Goal: Task Accomplishment & Management: Complete application form

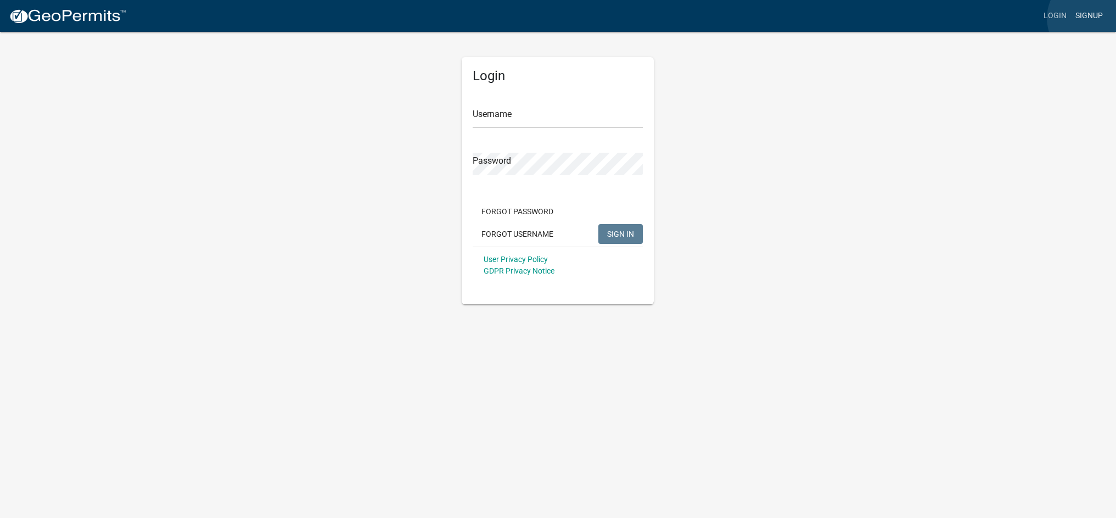
click at [1092, 18] on link "Signup" at bounding box center [1089, 15] width 36 height 21
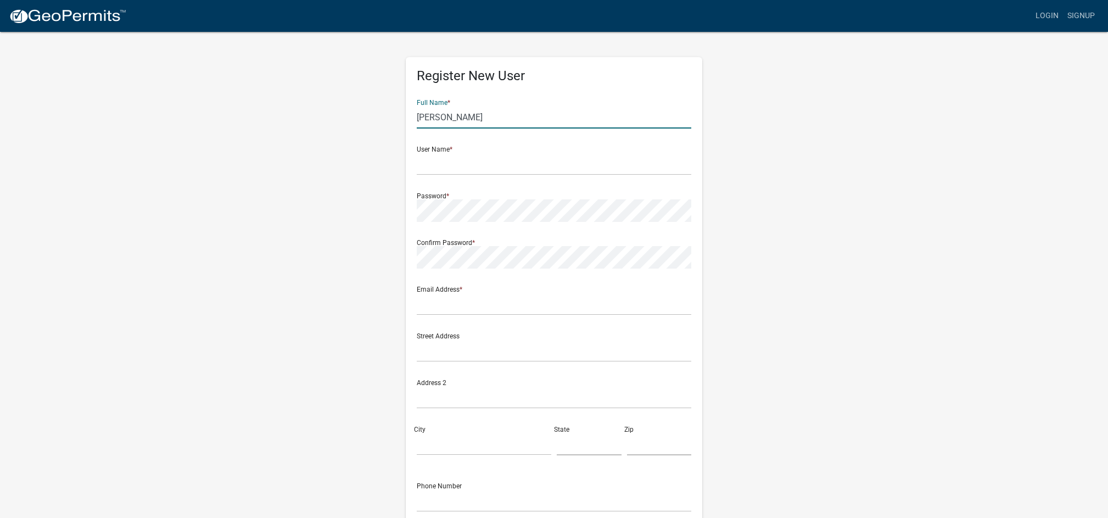
click at [496, 116] on input "[PERSON_NAME]" at bounding box center [554, 117] width 275 height 23
type input "[PERSON_NAME]"
click at [57, 20] on img at bounding box center [67, 16] width 117 height 16
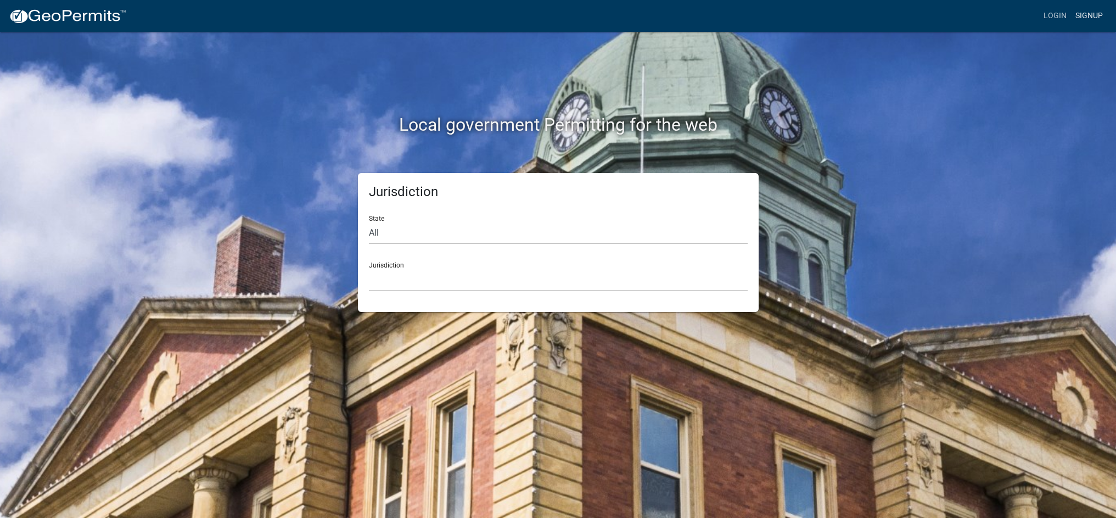
click at [1096, 14] on link "Signup" at bounding box center [1089, 15] width 36 height 21
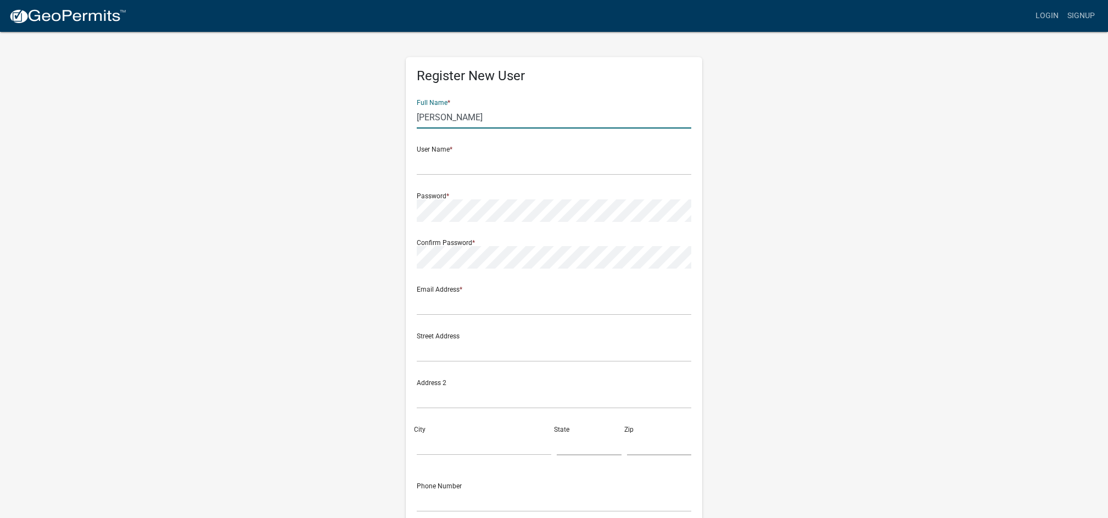
type input "[PERSON_NAME]"
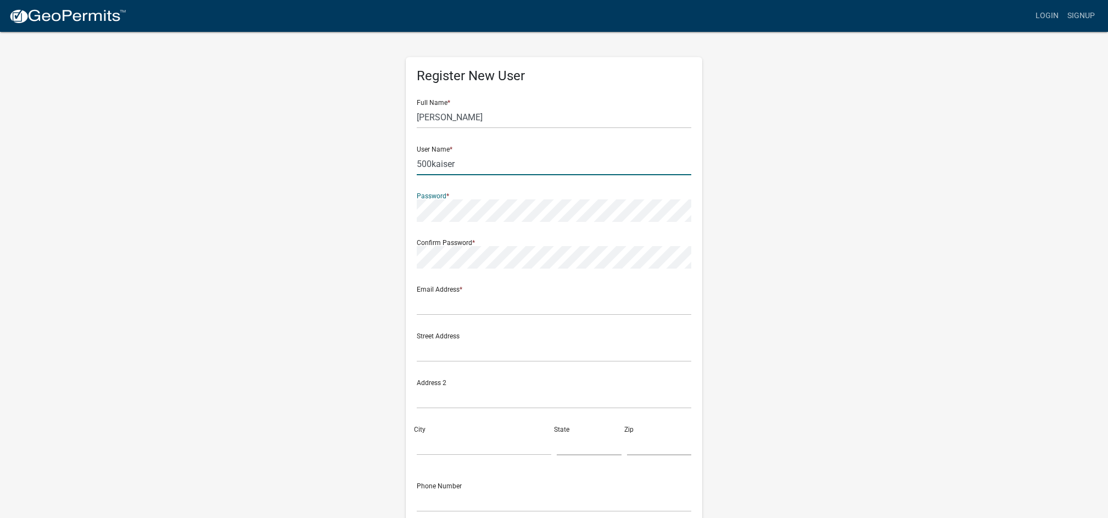
click at [492, 164] on input "500kaiser" at bounding box center [554, 164] width 275 height 23
type input "[EMAIL_ADDRESS][DOMAIN_NAME]"
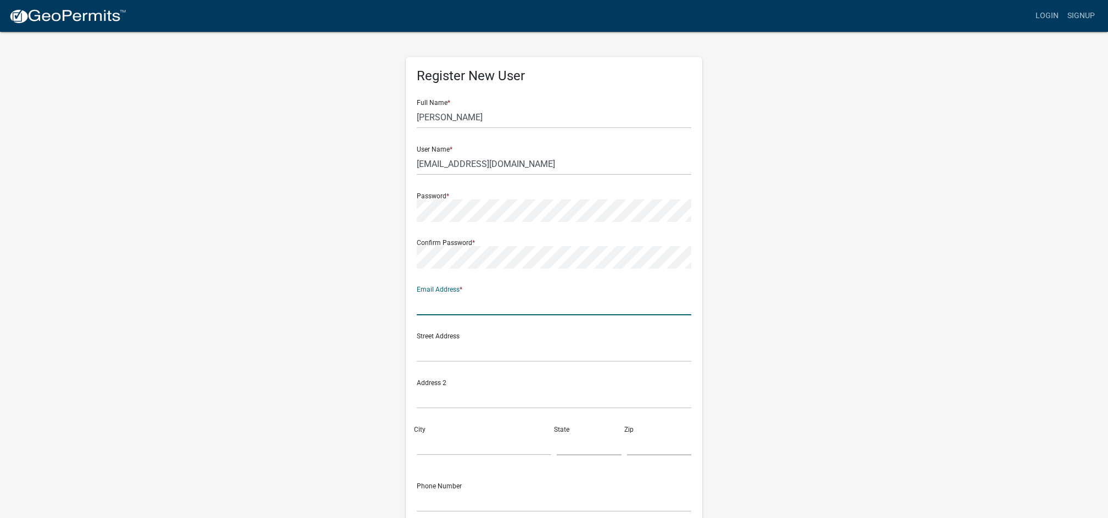
type input "[EMAIL_ADDRESS][DOMAIN_NAME]"
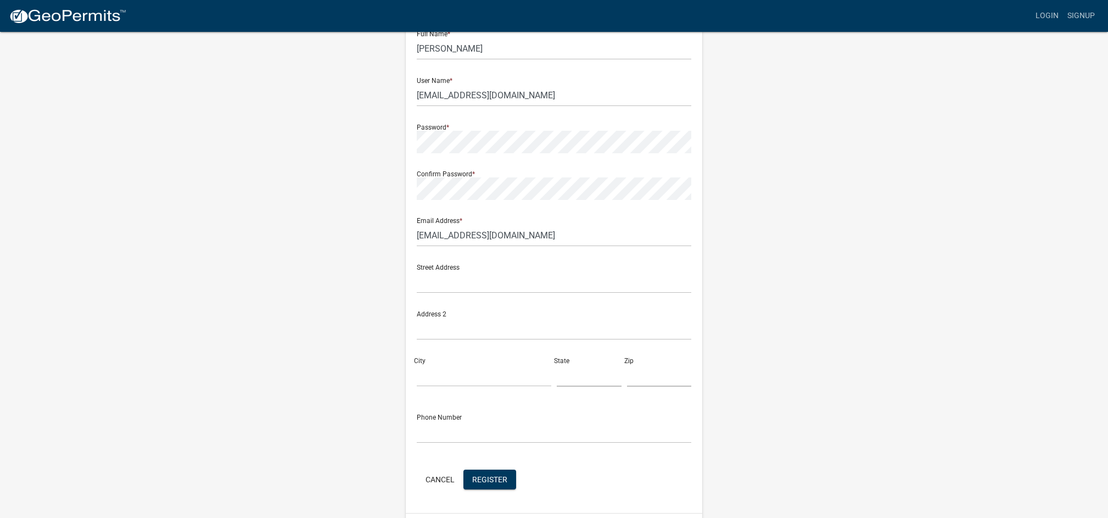
scroll to position [100, 0]
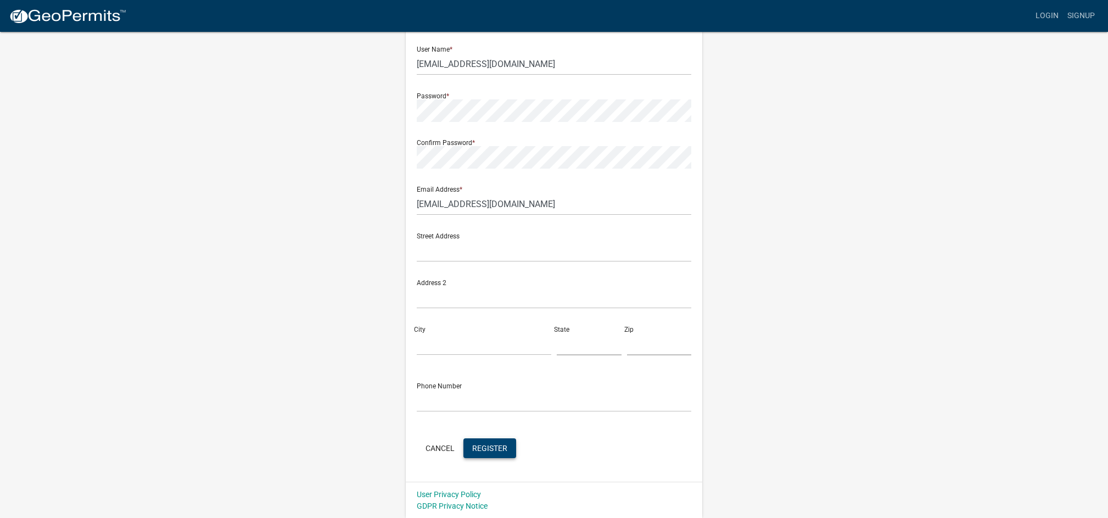
click at [489, 450] on span "Register" at bounding box center [489, 447] width 35 height 9
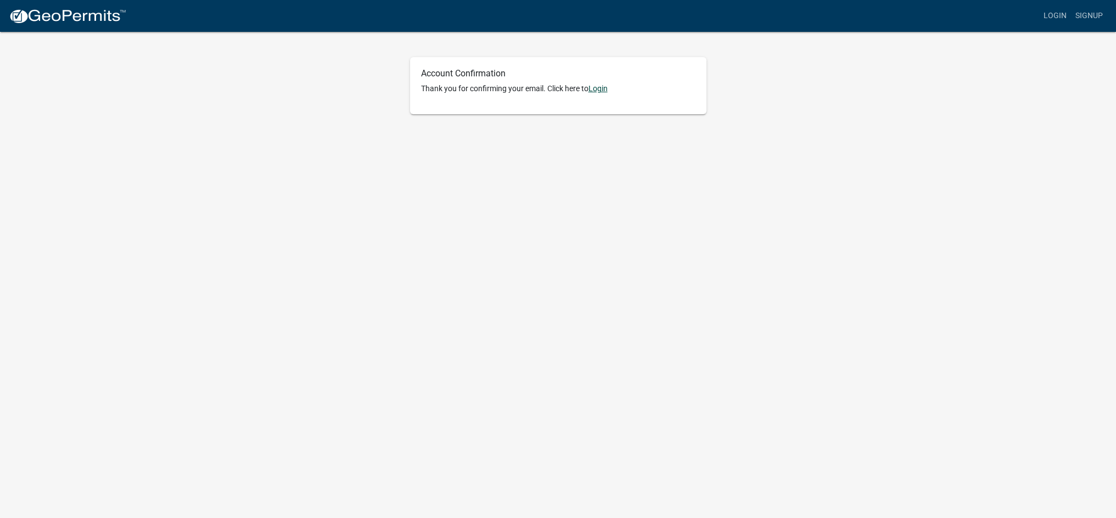
click at [600, 89] on link "Login" at bounding box center [598, 88] width 19 height 9
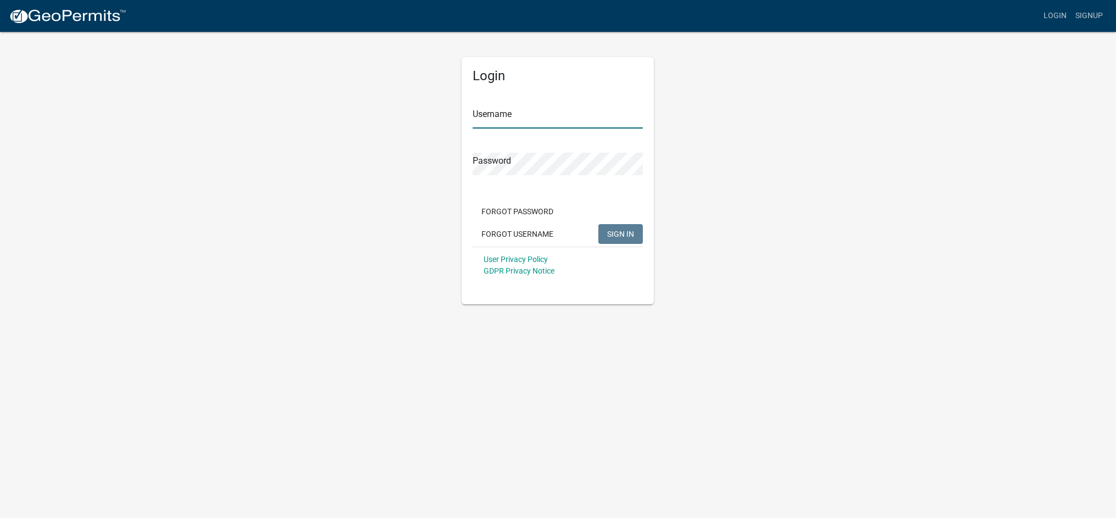
click at [608, 120] on input "Username" at bounding box center [558, 117] width 170 height 23
paste input "[EMAIL_ADDRESS][DOMAIN_NAME]"
type input "[EMAIL_ADDRESS][DOMAIN_NAME]"
click at [624, 236] on span "SIGN IN" at bounding box center [620, 233] width 27 height 9
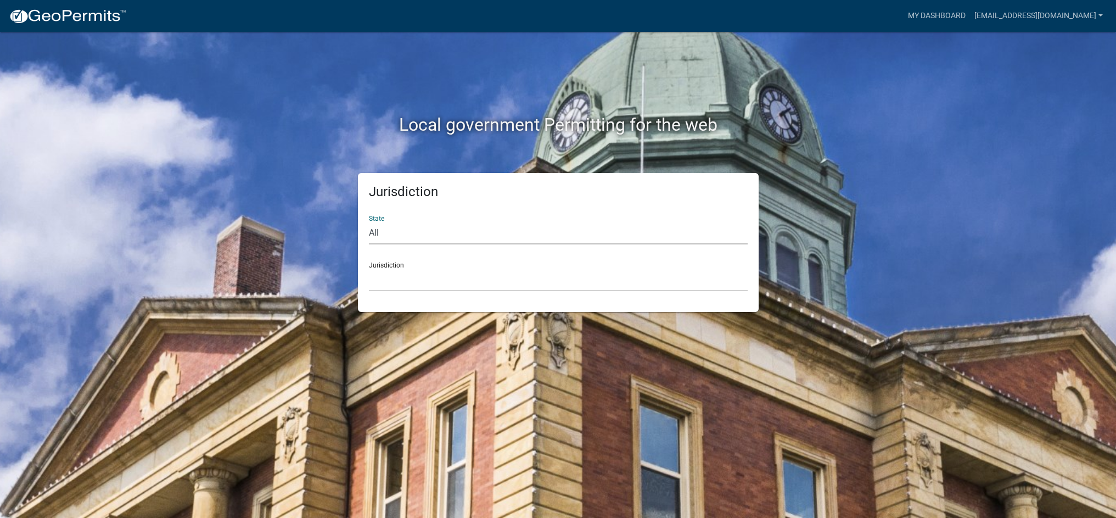
select select "[US_STATE]"
